Goal: Transaction & Acquisition: Purchase product/service

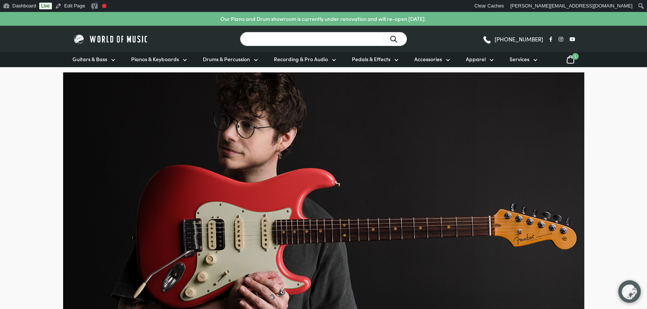
click at [326, 40] on input "Search for a product ..." at bounding box center [323, 39] width 167 height 15
type input "les pual studio"
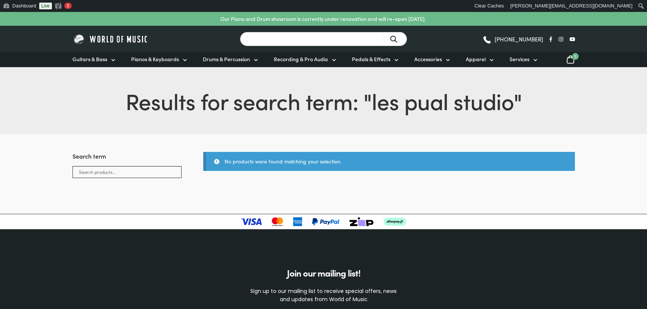
click at [282, 43] on input "Search for a product ..." at bounding box center [323, 39] width 167 height 15
type input "les paul studio"
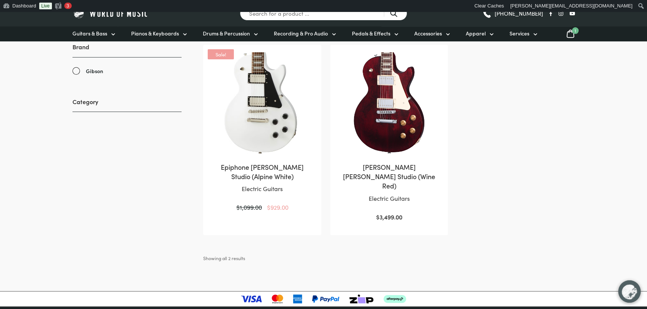
click at [295, 136] on img at bounding box center [262, 103] width 103 height 103
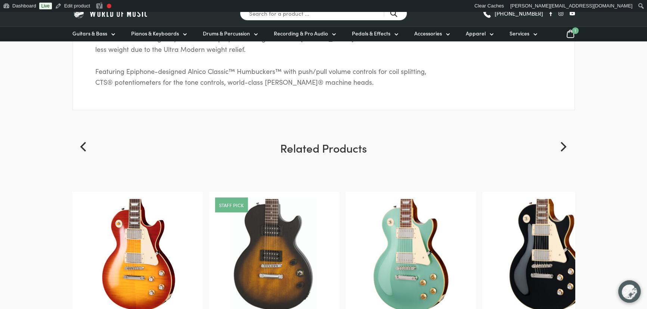
scroll to position [509, 0]
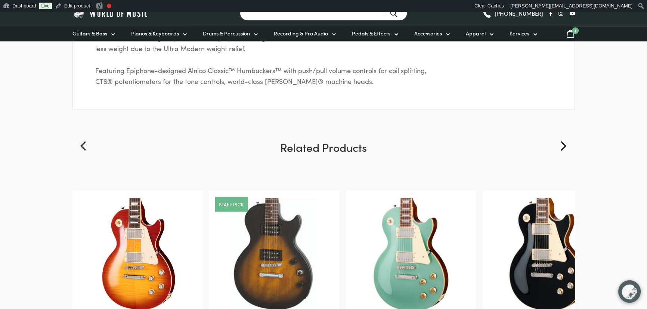
click at [280, 12] on input "Search for a product ..." at bounding box center [323, 13] width 167 height 15
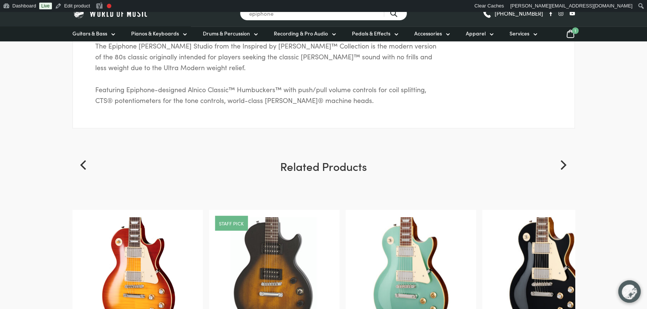
scroll to position [488, 0]
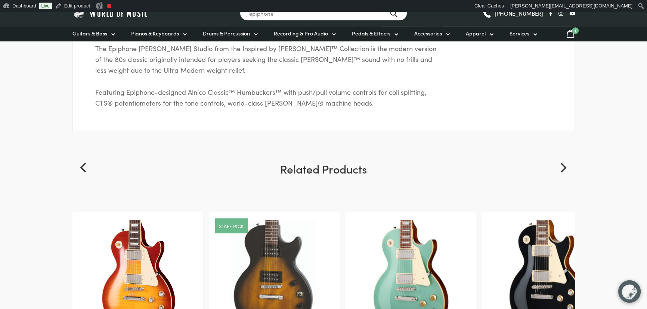
type input "epiphone"
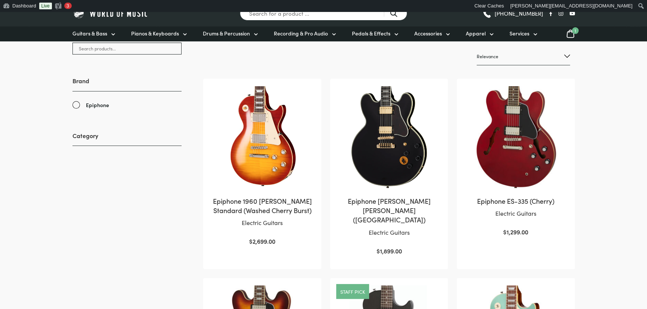
click at [409, 145] on img at bounding box center [389, 137] width 103 height 103
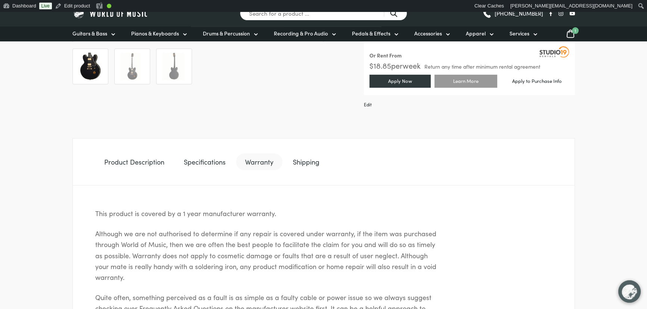
scroll to position [340, 0]
drag, startPoint x: 418, startPoint y: 153, endPoint x: 370, endPoint y: 161, distance: 49.3
click at [370, 185] on div "This product is covered by a 1 year manufacturer warranty. Although we are not …" at bounding box center [324, 266] width 503 height 162
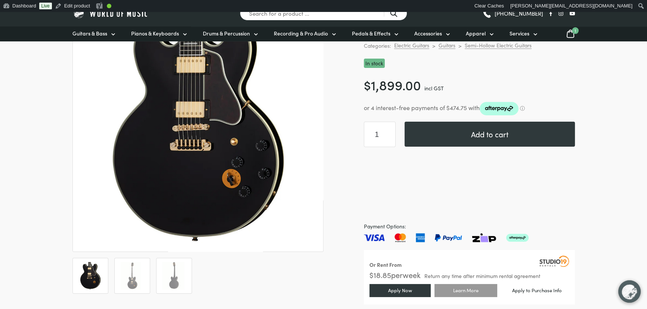
scroll to position [0, 0]
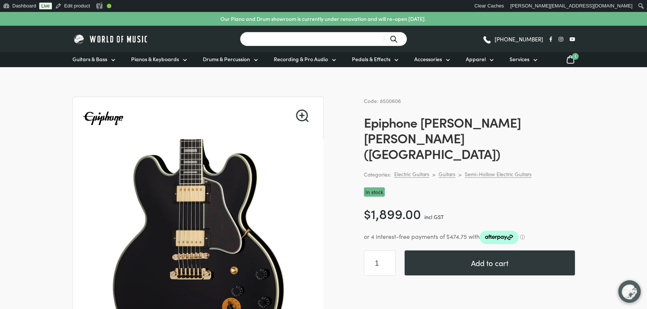
click at [263, 43] on input "Search for a product ..." at bounding box center [323, 39] width 167 height 15
type input "les paul studio"
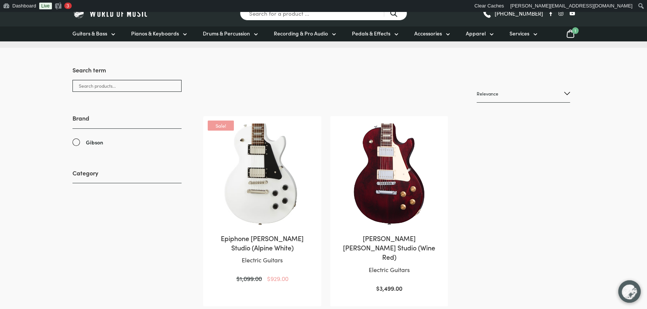
scroll to position [102, 0]
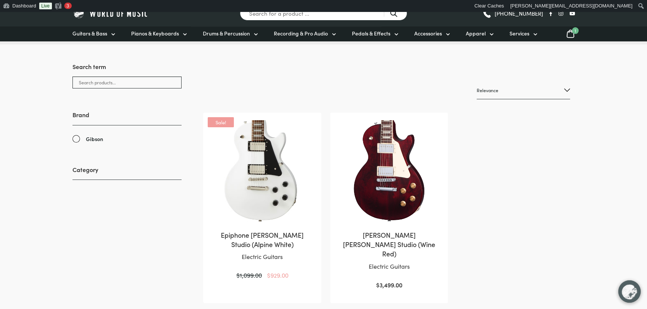
click at [269, 179] on img at bounding box center [262, 171] width 103 height 103
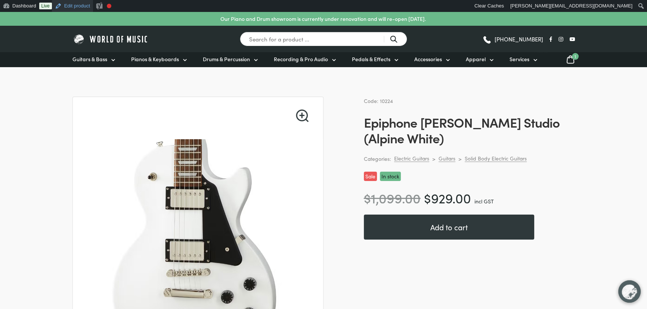
click at [67, 6] on link "Edit product" at bounding box center [72, 6] width 41 height 12
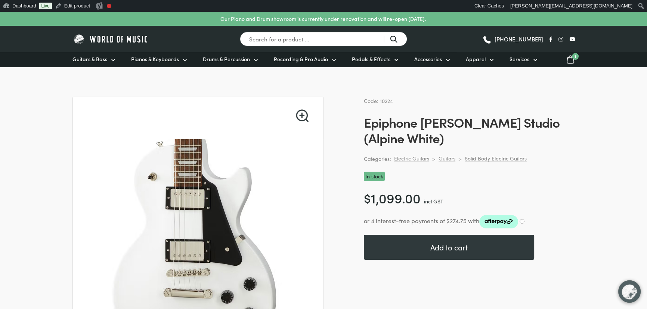
drag, startPoint x: 500, startPoint y: 96, endPoint x: 455, endPoint y: 89, distance: 45.0
